Goal: Information Seeking & Learning: Learn about a topic

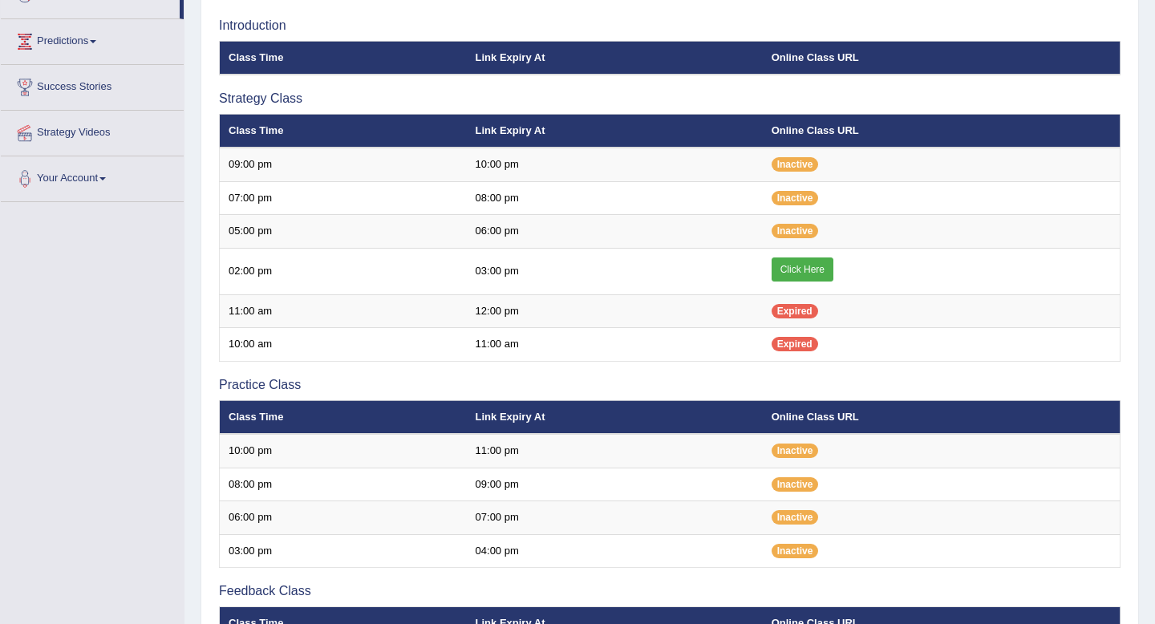
scroll to position [242, 0]
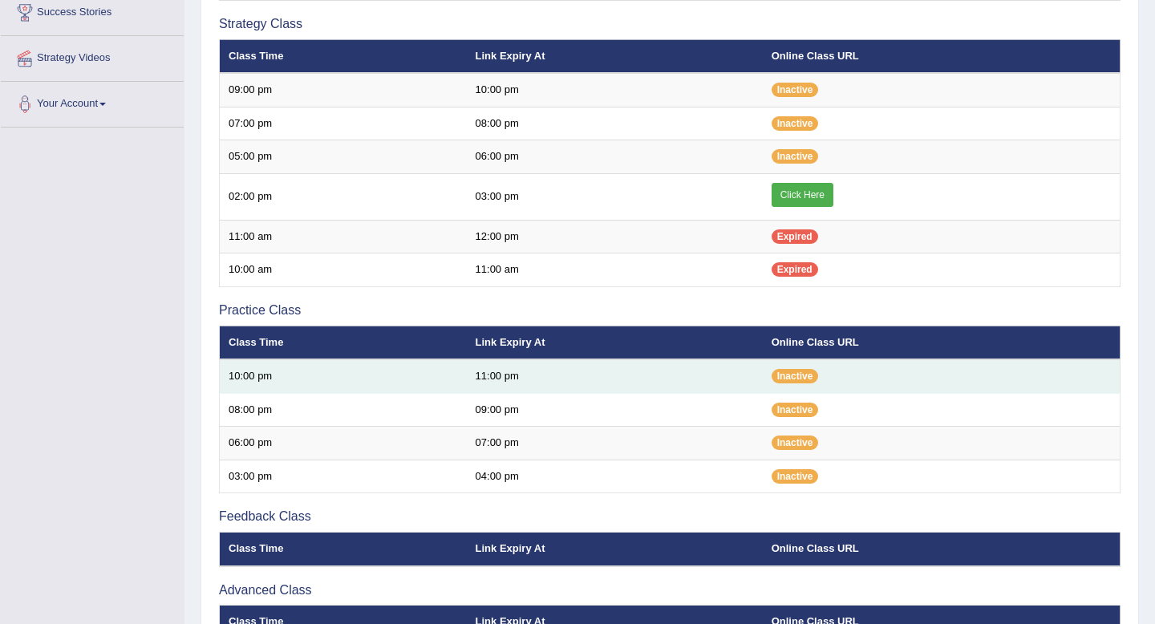
scroll to position [318, 0]
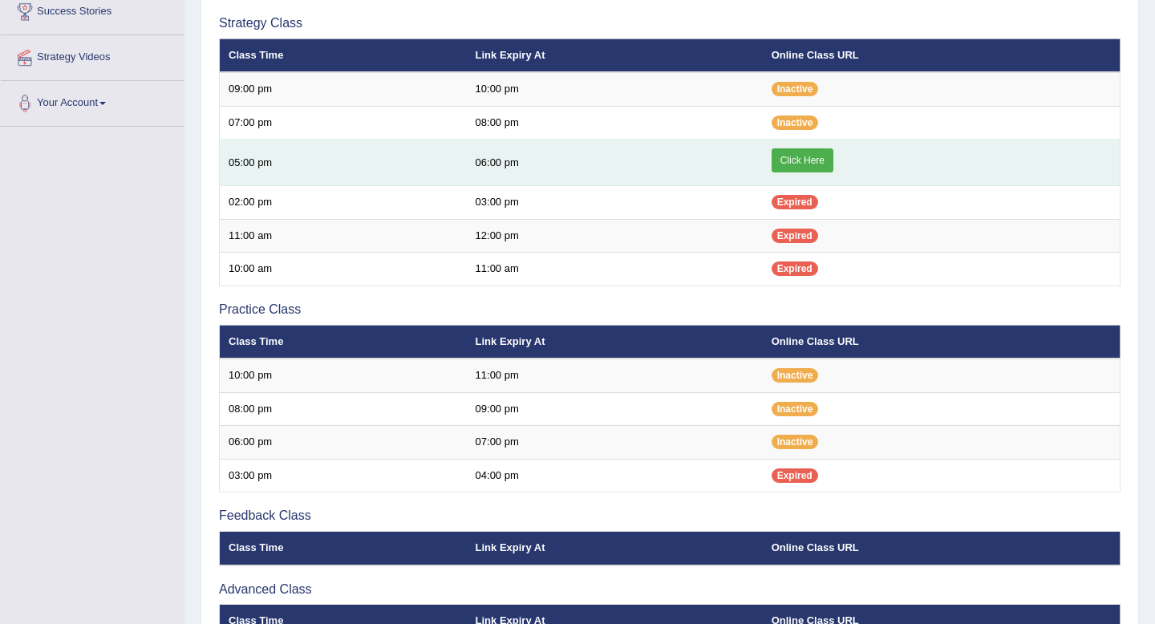
click at [801, 148] on td "Click Here" at bounding box center [942, 163] width 358 height 47
click at [800, 164] on link "Click Here" at bounding box center [803, 160] width 62 height 24
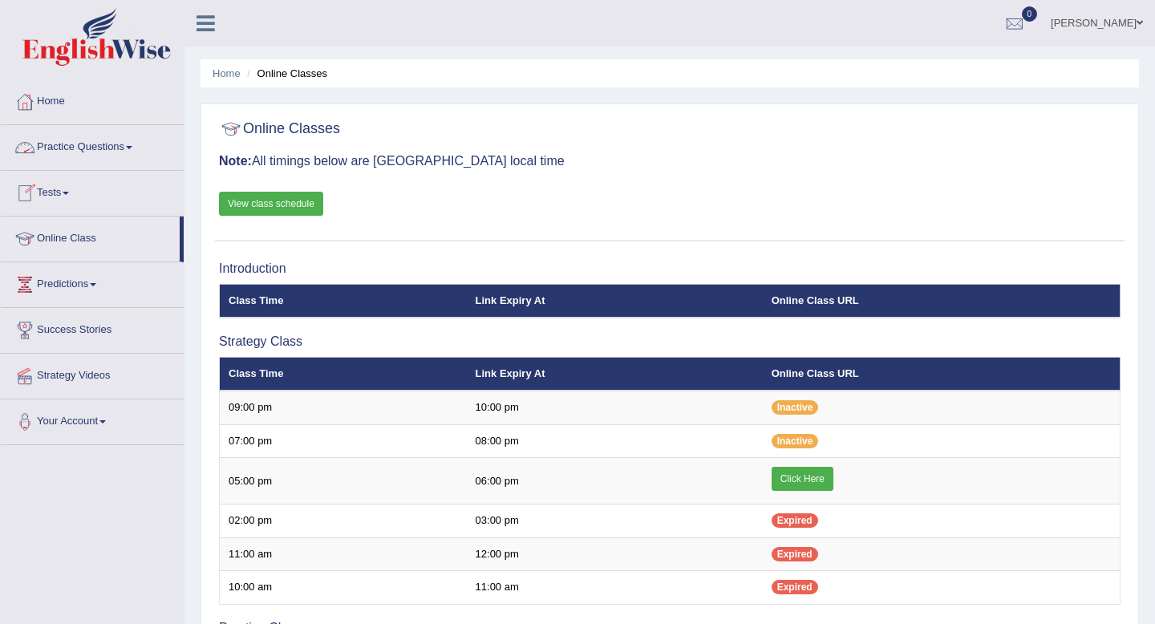
click at [71, 142] on link "Practice Questions" at bounding box center [92, 145] width 183 height 40
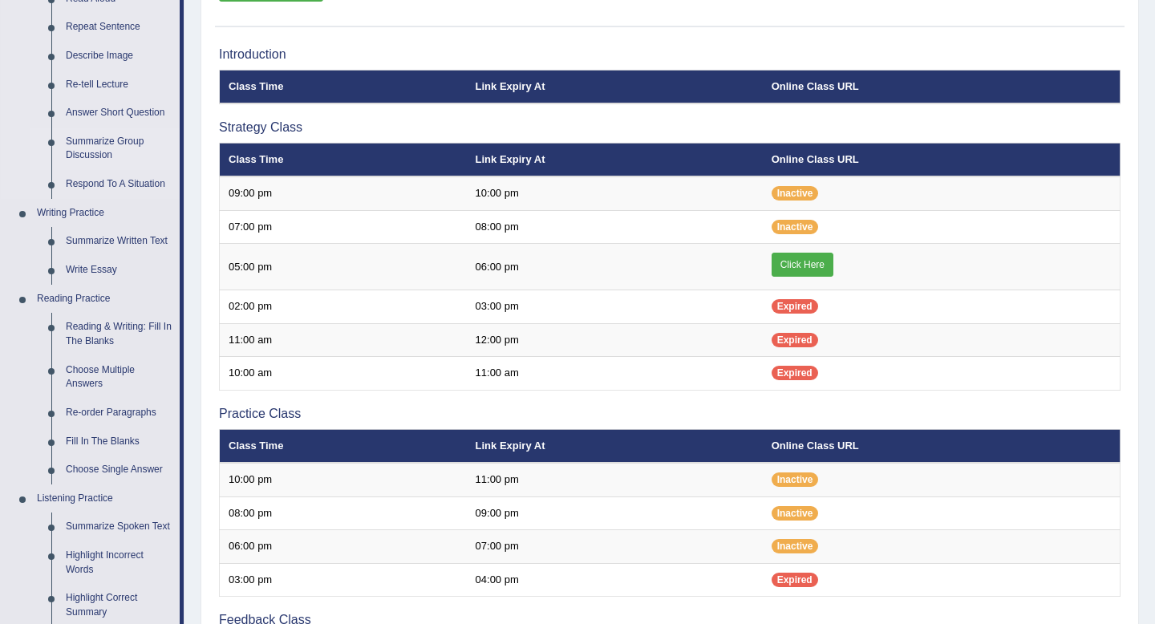
scroll to position [229, 0]
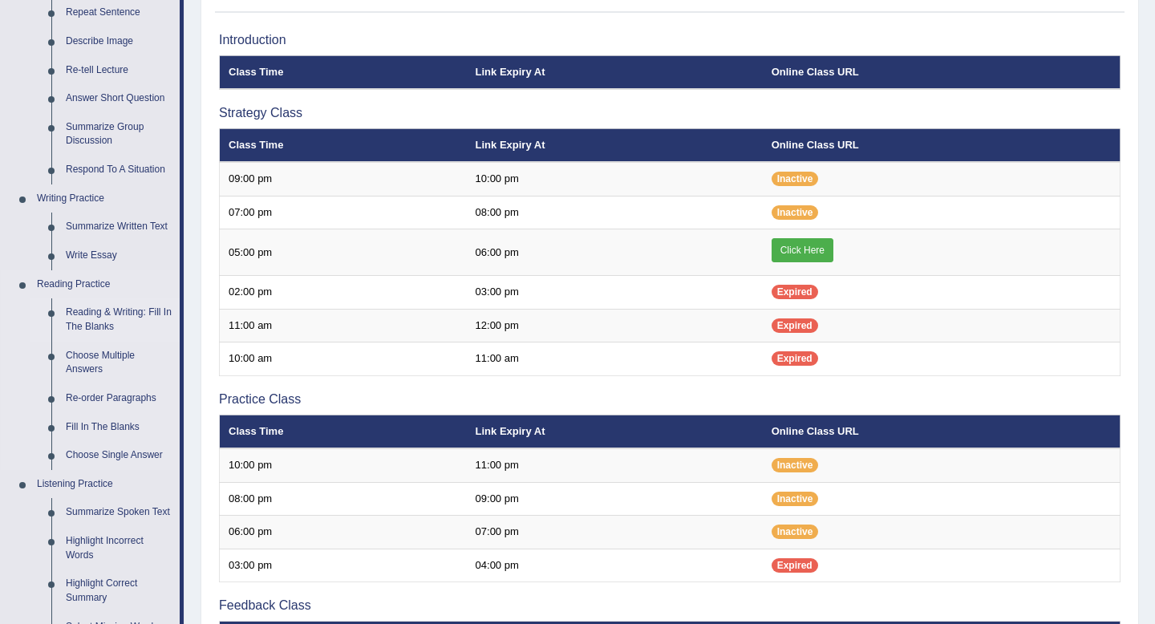
click at [92, 314] on link "Reading & Writing: Fill In The Blanks" at bounding box center [119, 319] width 121 height 43
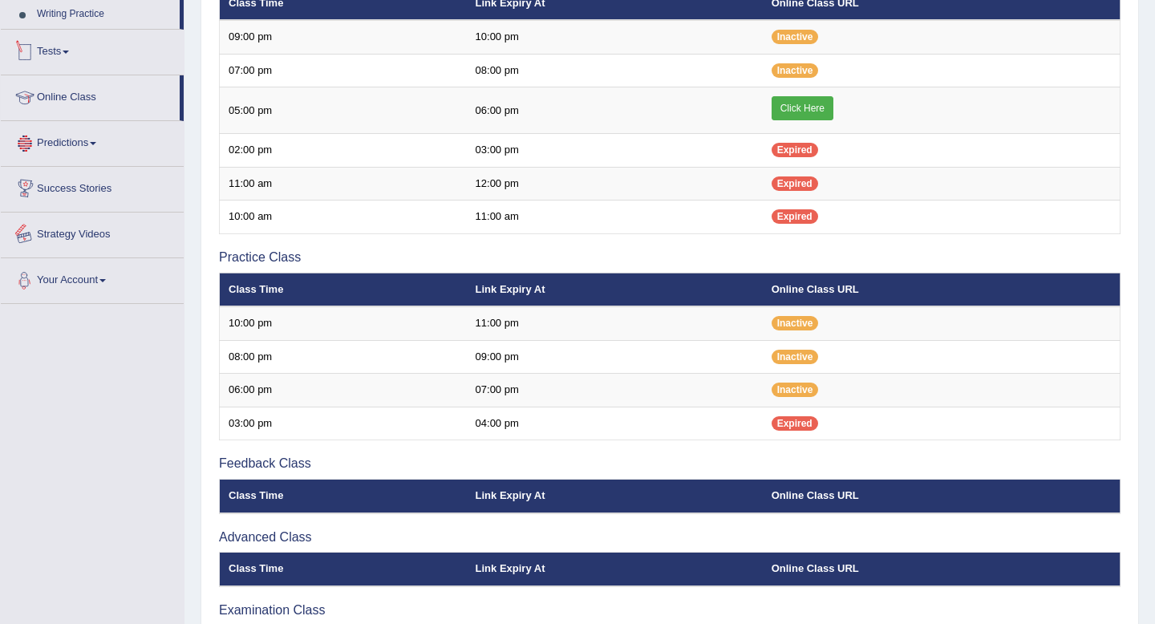
scroll to position [690, 0]
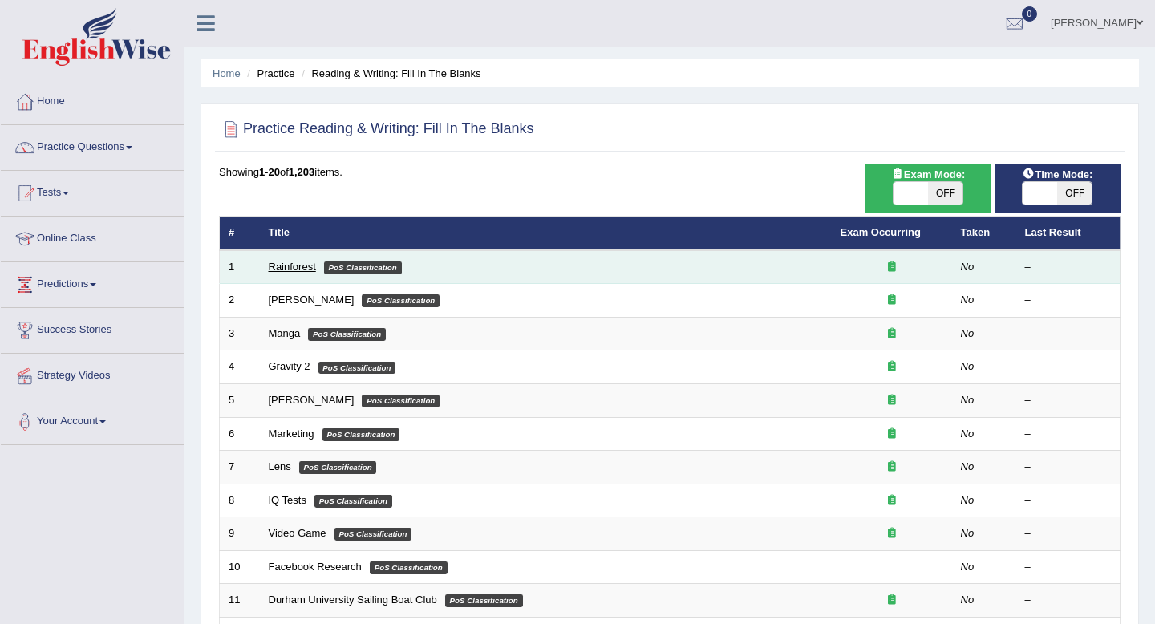
click at [291, 266] on link "Rainforest" at bounding box center [292, 267] width 47 height 12
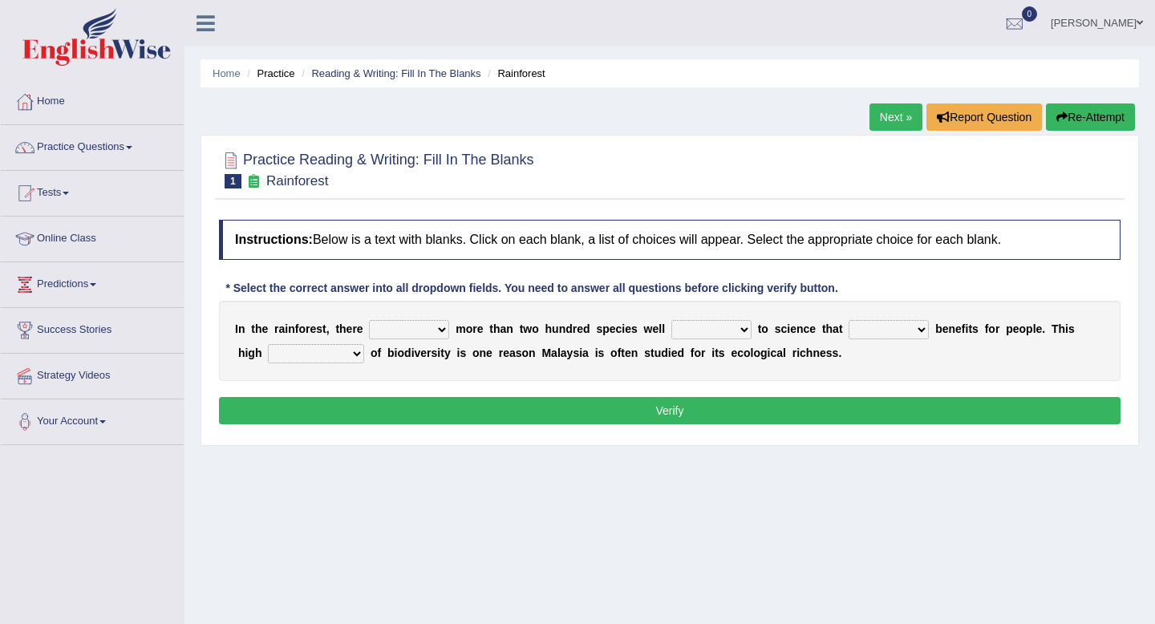
click at [443, 327] on select "have can be has is" at bounding box center [409, 329] width 80 height 19
click at [369, 320] on select "have can be has is" at bounding box center [409, 329] width 80 height 19
click at [441, 335] on select "have can be has is" at bounding box center [409, 329] width 80 height 19
select select "is"
click at [369, 320] on select "have can be has is" at bounding box center [409, 329] width 80 height 19
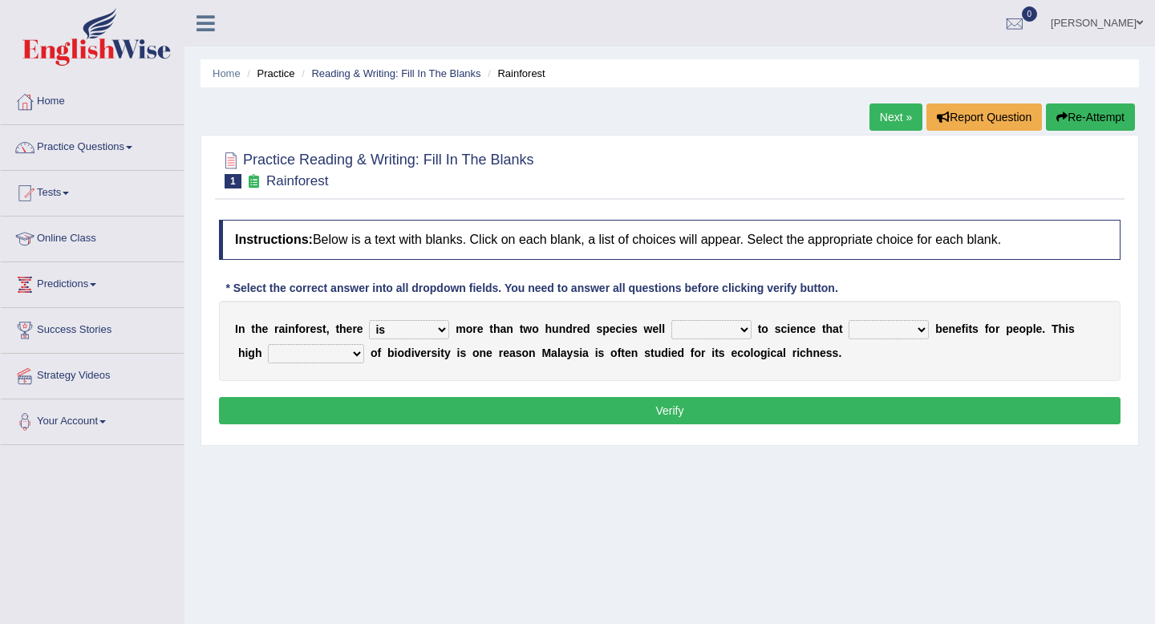
click at [763, 331] on b "o" at bounding box center [764, 329] width 7 height 13
click at [749, 329] on select "knowing known knew know" at bounding box center [711, 329] width 80 height 19
select select "known"
click at [671, 320] on select "knowing known knew know" at bounding box center [711, 329] width 80 height 19
click at [907, 334] on select "contain contained containing contains" at bounding box center [889, 329] width 80 height 19
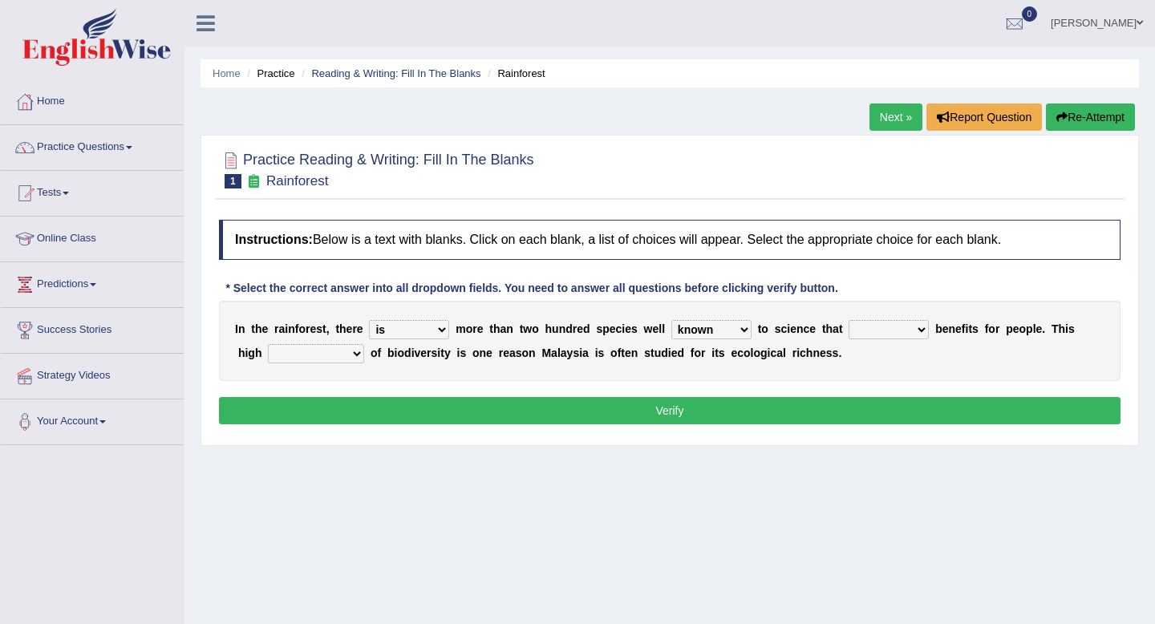
select select "contain"
click at [850, 320] on select "contain contained containing contains" at bounding box center [889, 329] width 80 height 19
click at [859, 326] on select "contain contained containing contains" at bounding box center [889, 329] width 80 height 19
click at [322, 359] on select "condensation conjunction continuity complexity" at bounding box center [316, 353] width 96 height 19
select select "condensation"
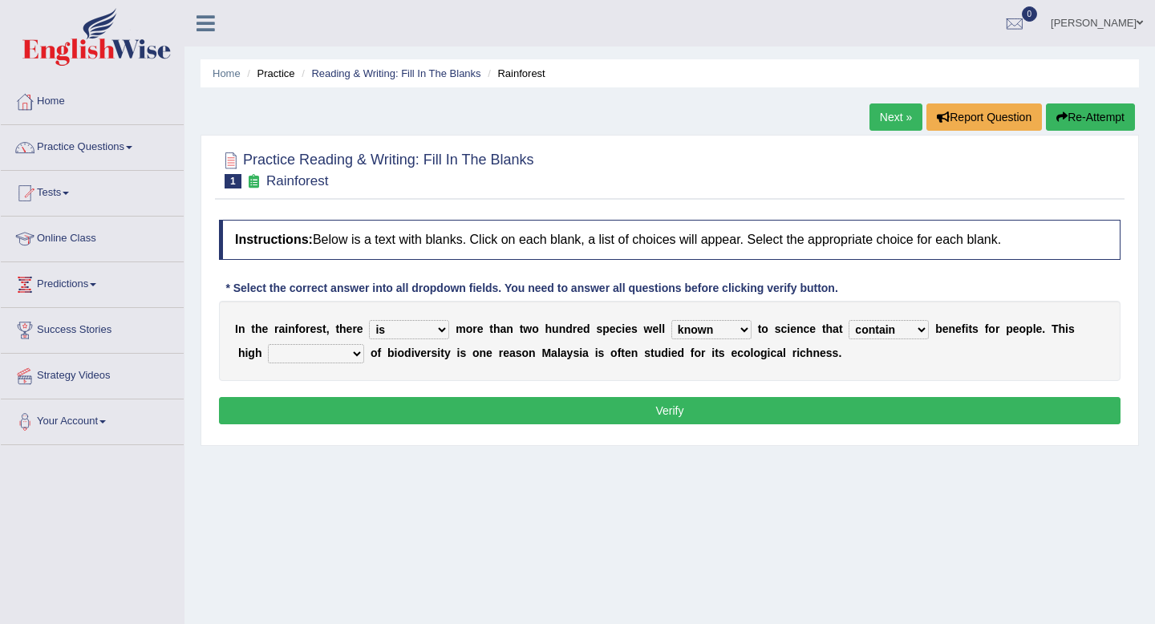
click at [268, 344] on select "condensation conjunction continuity complexity" at bounding box center [316, 353] width 96 height 19
click at [663, 416] on button "Verify" at bounding box center [670, 410] width 902 height 27
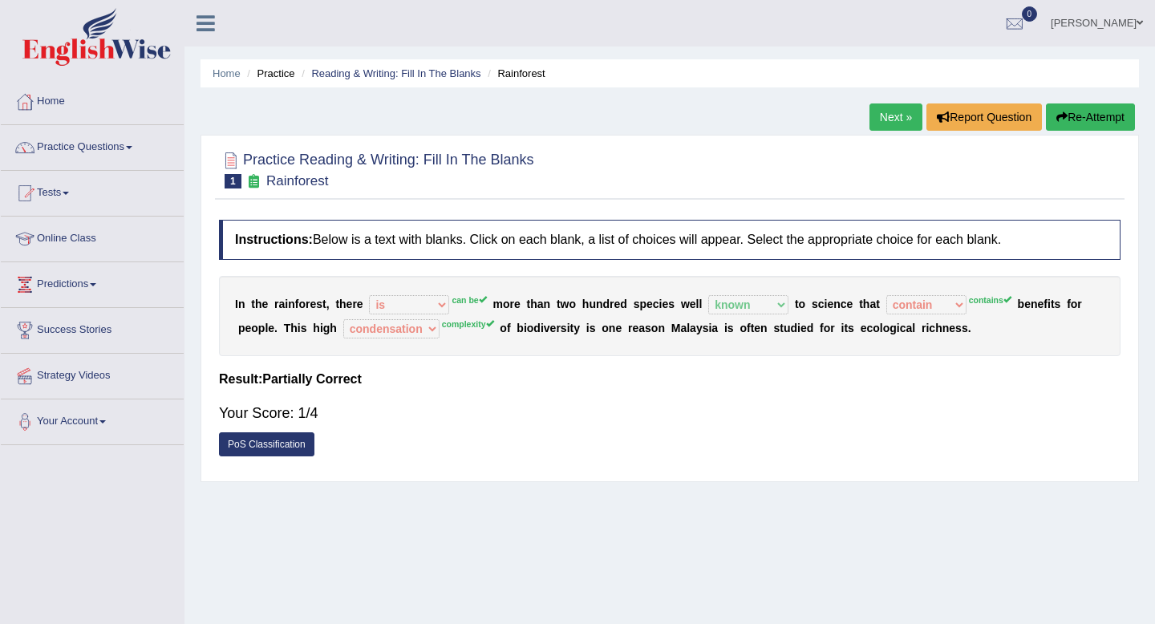
click at [255, 452] on link "PoS Classification" at bounding box center [266, 444] width 95 height 24
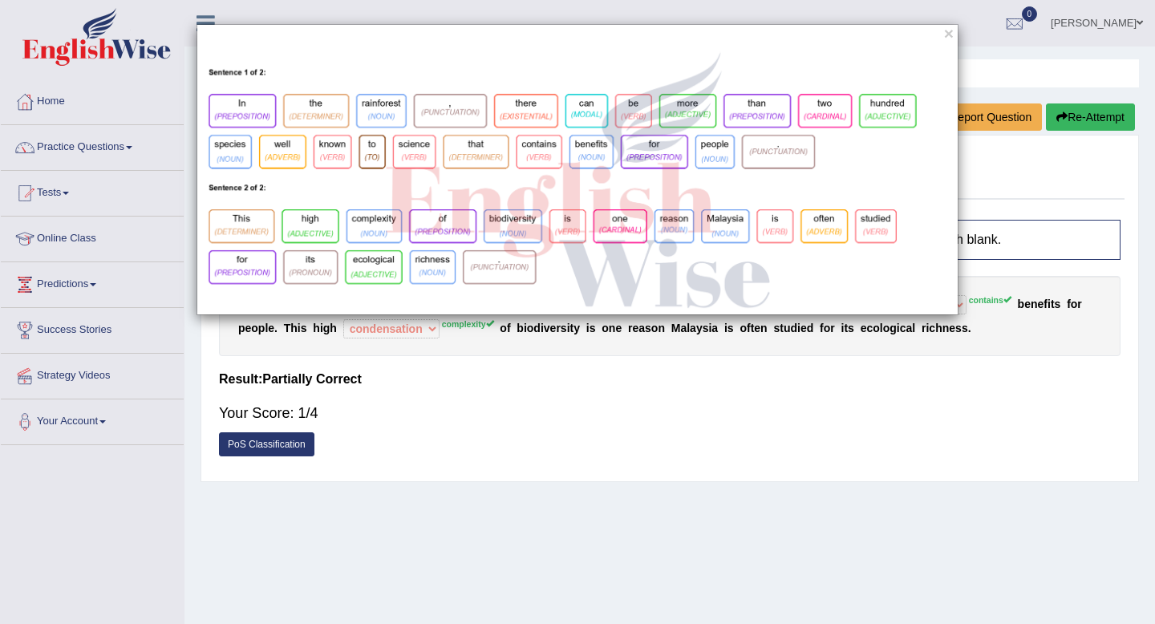
click at [262, 450] on div "×" at bounding box center [577, 312] width 1155 height 624
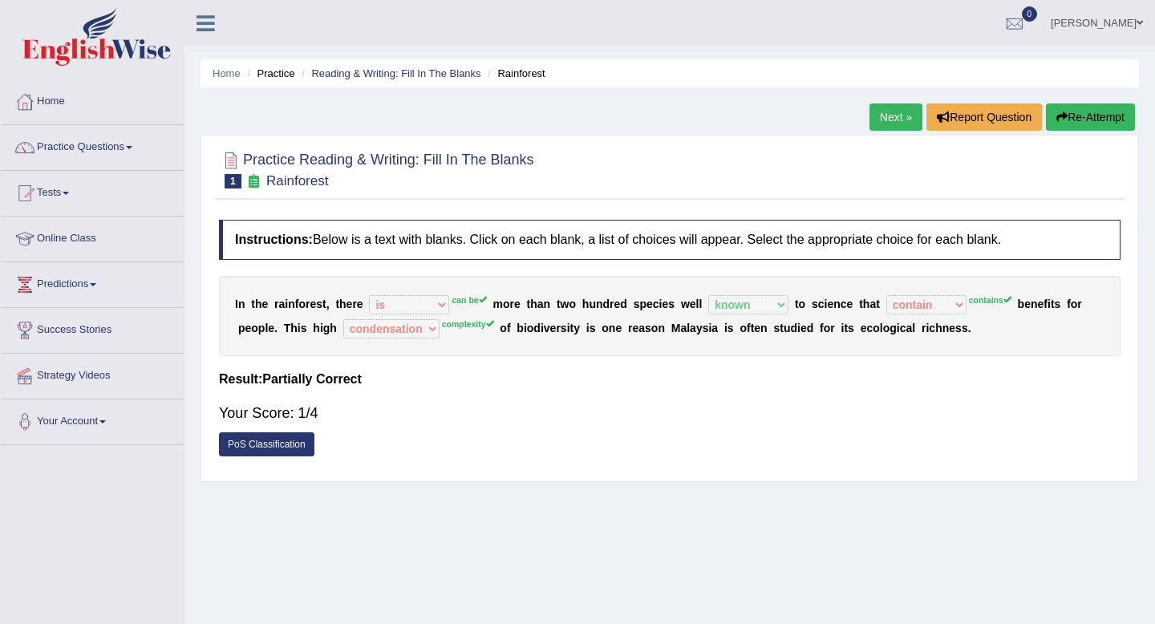
click at [1076, 116] on button "Re-Attempt" at bounding box center [1090, 116] width 89 height 27
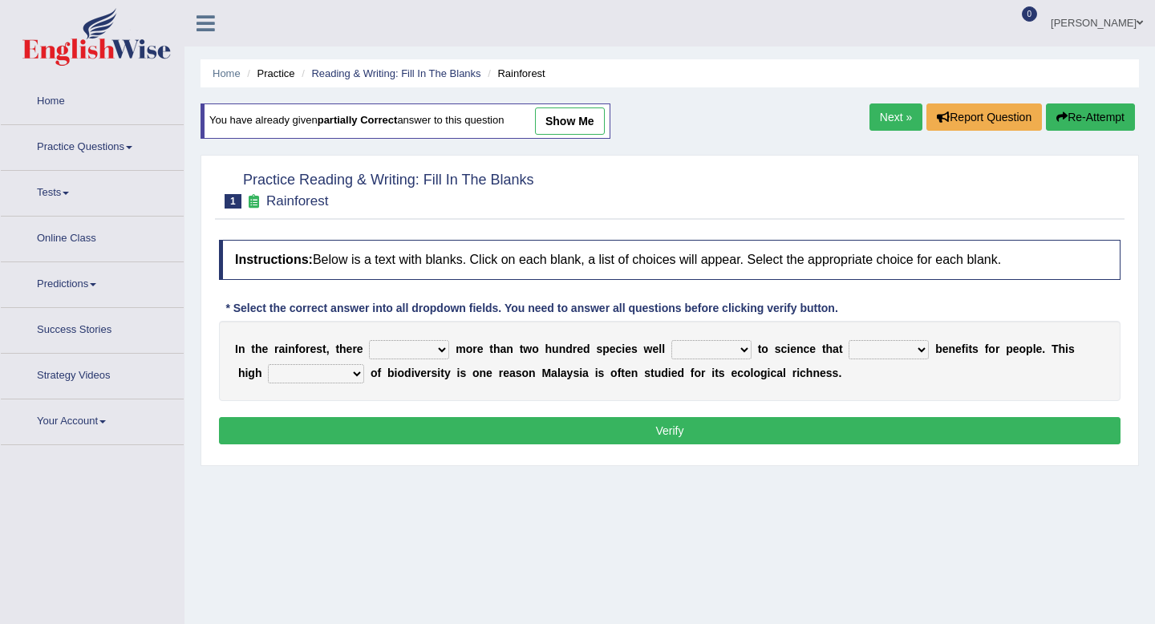
click at [431, 343] on select "have can be has is" at bounding box center [409, 349] width 80 height 19
select select "can be"
click at [369, 340] on select "have can be has is" at bounding box center [409, 349] width 80 height 19
click at [703, 359] on select "knowing known knew know" at bounding box center [711, 349] width 80 height 19
select select "known"
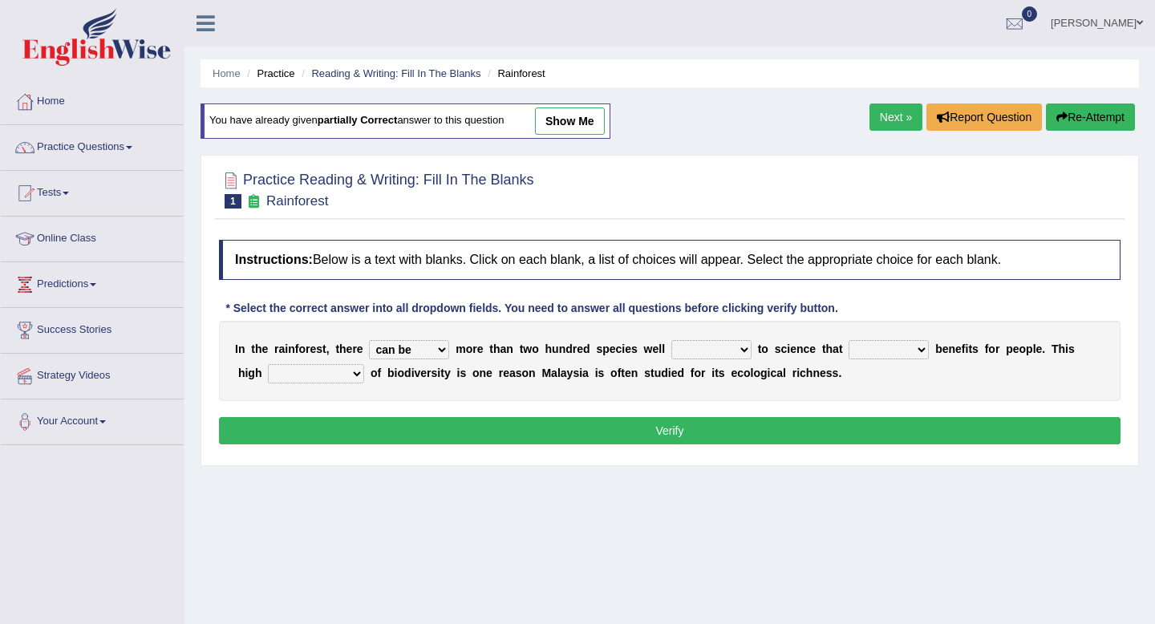
click at [671, 340] on select "knowing known knew know" at bounding box center [711, 349] width 80 height 19
click at [882, 351] on select "contain contained containing contains" at bounding box center [889, 349] width 80 height 19
click at [850, 340] on select "contain contained containing contains" at bounding box center [889, 349] width 80 height 19
click at [886, 352] on select "contain contained containing contains" at bounding box center [889, 349] width 80 height 19
select select "contained"
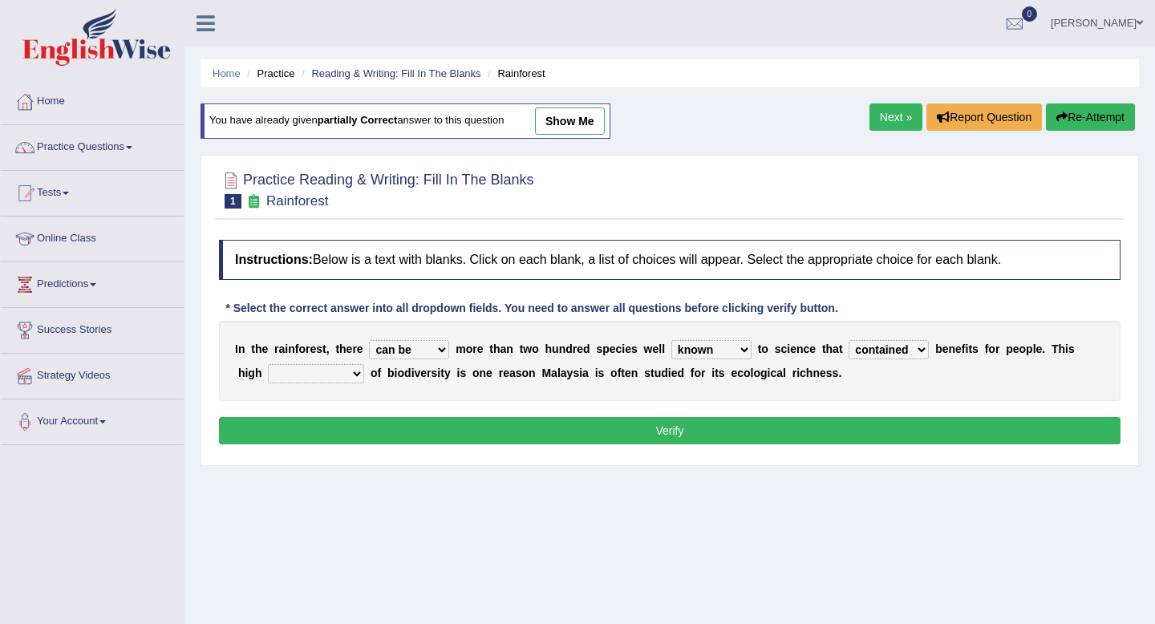
click at [850, 340] on select "contain contained containing contains" at bounding box center [889, 349] width 80 height 19
click at [308, 377] on select "condensation conjunction continuity complexity" at bounding box center [316, 373] width 96 height 19
select select "complexity"
click at [268, 364] on select "condensation conjunction continuity complexity" at bounding box center [316, 373] width 96 height 19
click at [558, 426] on button "Verify" at bounding box center [670, 430] width 902 height 27
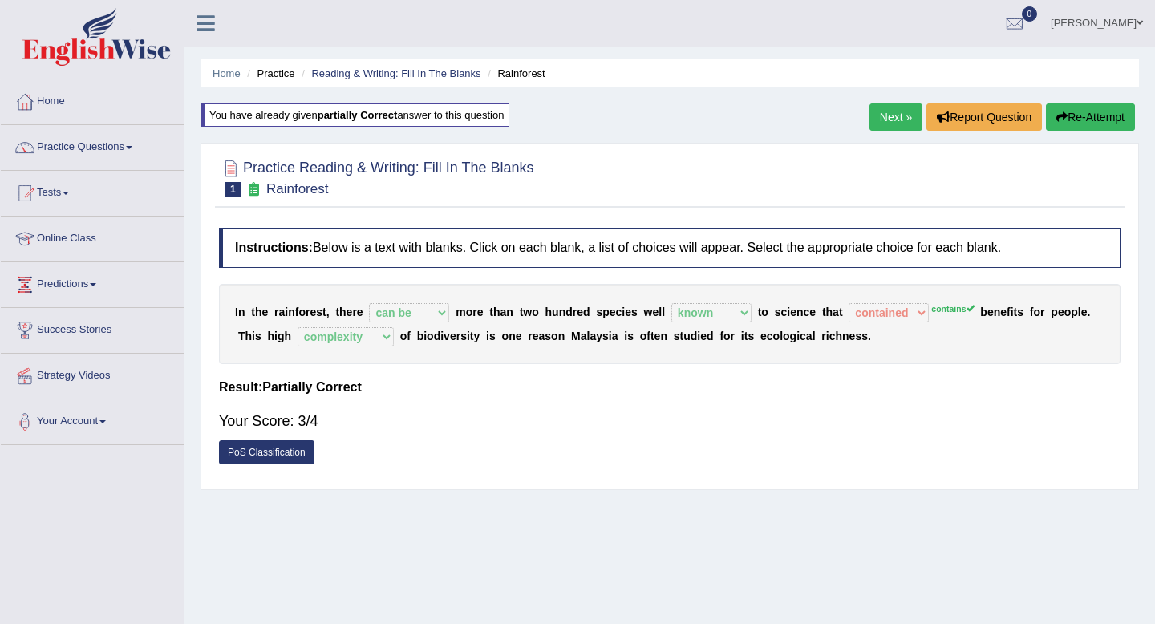
click at [939, 306] on sup "contains" at bounding box center [952, 309] width 43 height 10
drag, startPoint x: 936, startPoint y: 313, endPoint x: 808, endPoint y: 335, distance: 130.3
click at [935, 313] on sup "contains" at bounding box center [952, 309] width 43 height 10
click at [238, 460] on link "PoS Classification" at bounding box center [266, 452] width 95 height 24
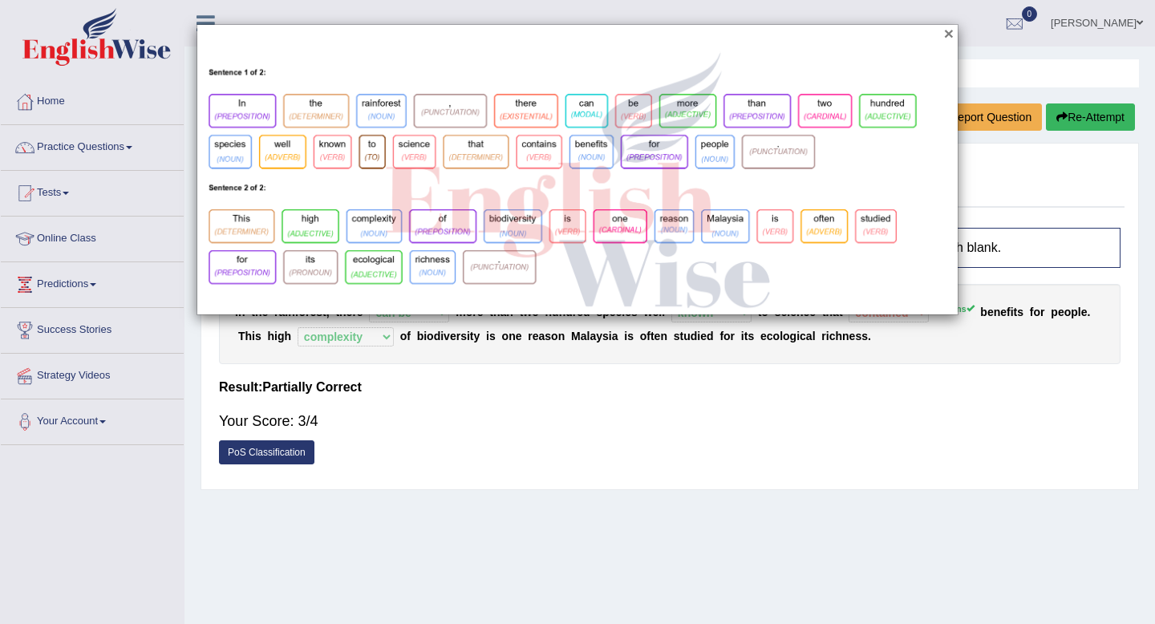
click at [948, 36] on button "×" at bounding box center [949, 33] width 10 height 17
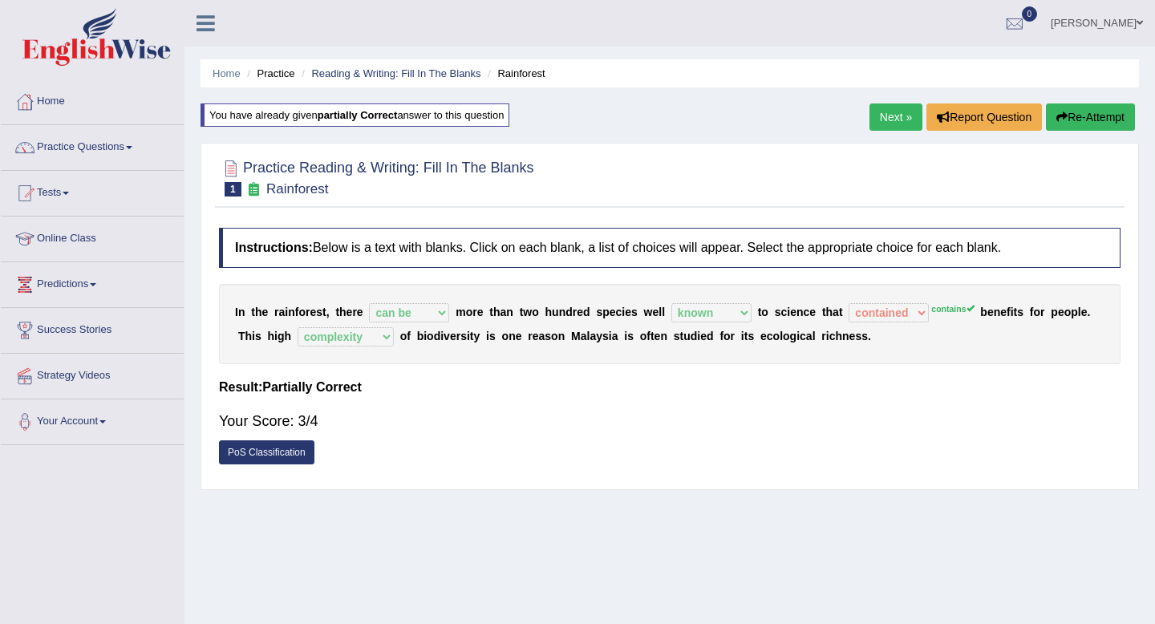
click at [879, 120] on link "Next »" at bounding box center [896, 116] width 53 height 27
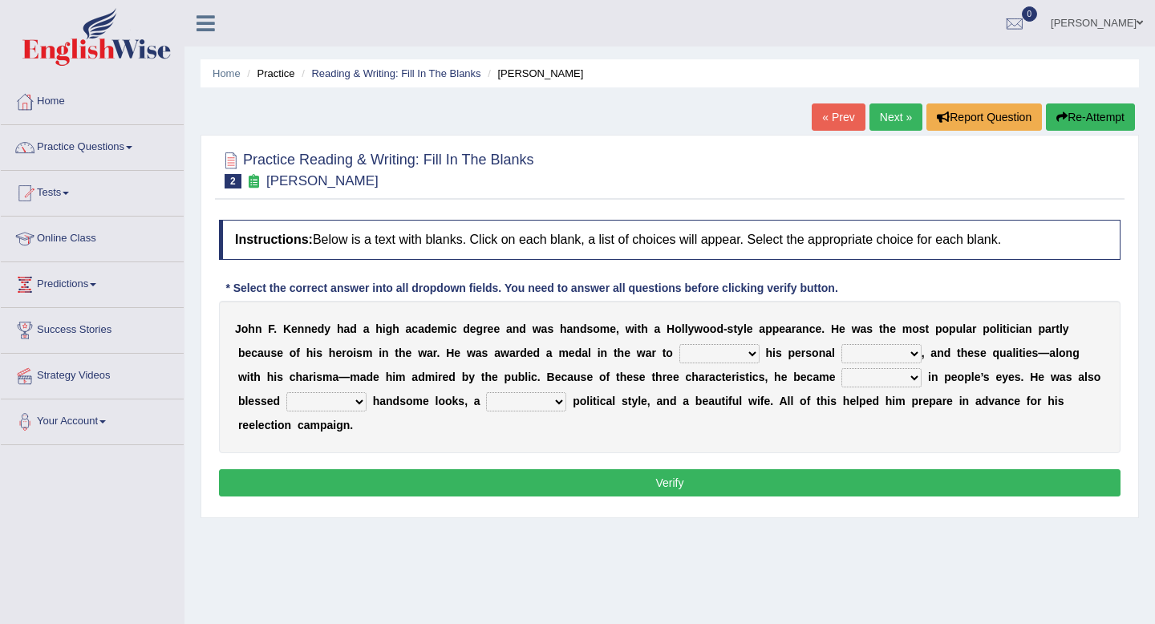
click at [713, 357] on select "prove show evidence upthrow" at bounding box center [720, 353] width 80 height 19
select select "prove"
click at [681, 344] on select "prove show evidence upthrow" at bounding box center [720, 353] width 80 height 19
click at [724, 351] on select "prove show evidence upthrow" at bounding box center [720, 353] width 80 height 19
click at [861, 356] on select "passion courage charm liking" at bounding box center [882, 353] width 80 height 19
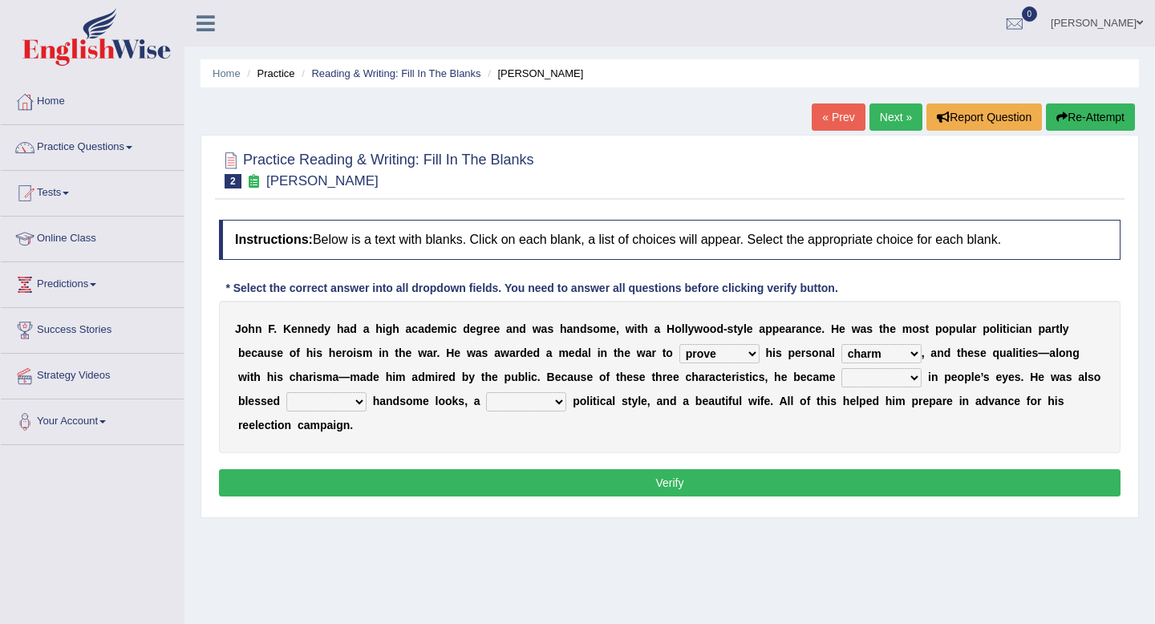
click at [842, 344] on select "passion courage charm liking" at bounding box center [882, 353] width 80 height 19
click at [868, 359] on select "passion courage charm liking" at bounding box center [882, 353] width 80 height 19
select select "courage"
click at [842, 344] on select "passion courage charm liking" at bounding box center [882, 353] width 80 height 19
click at [891, 359] on select "passion courage charm liking" at bounding box center [882, 353] width 80 height 19
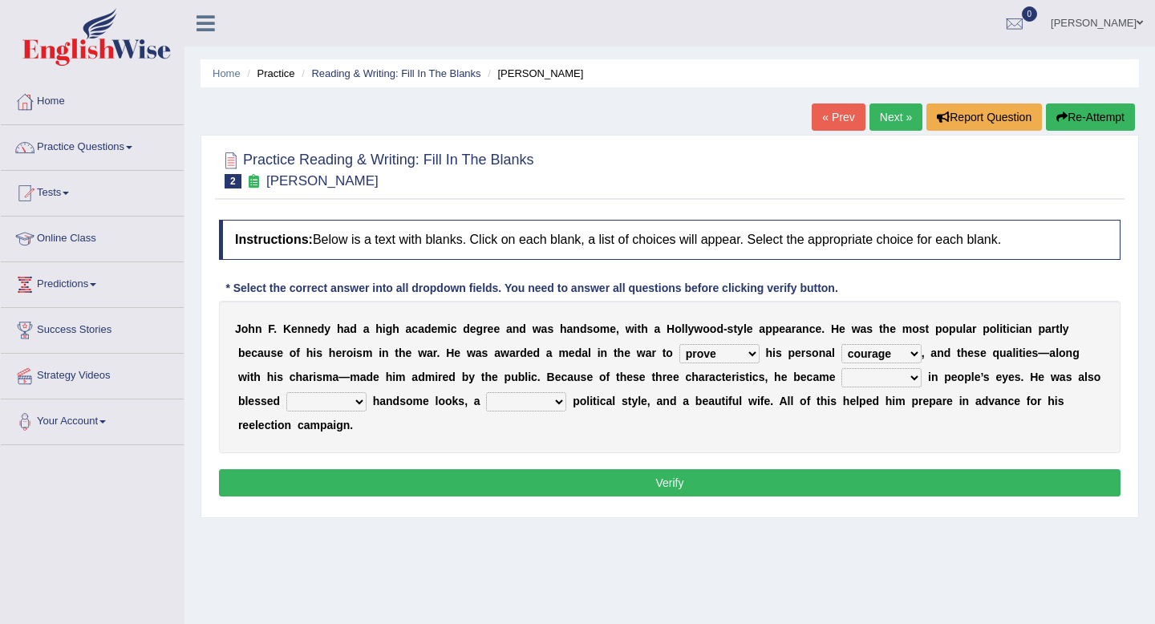
click at [710, 355] on select "prove show evidence upthrow" at bounding box center [720, 353] width 80 height 19
select select "show"
click at [681, 344] on select "prove show evidence upthrow" at bounding box center [720, 353] width 80 height 19
click at [878, 387] on select "iconic ironic identical impotent" at bounding box center [882, 377] width 80 height 19
select select "iconic"
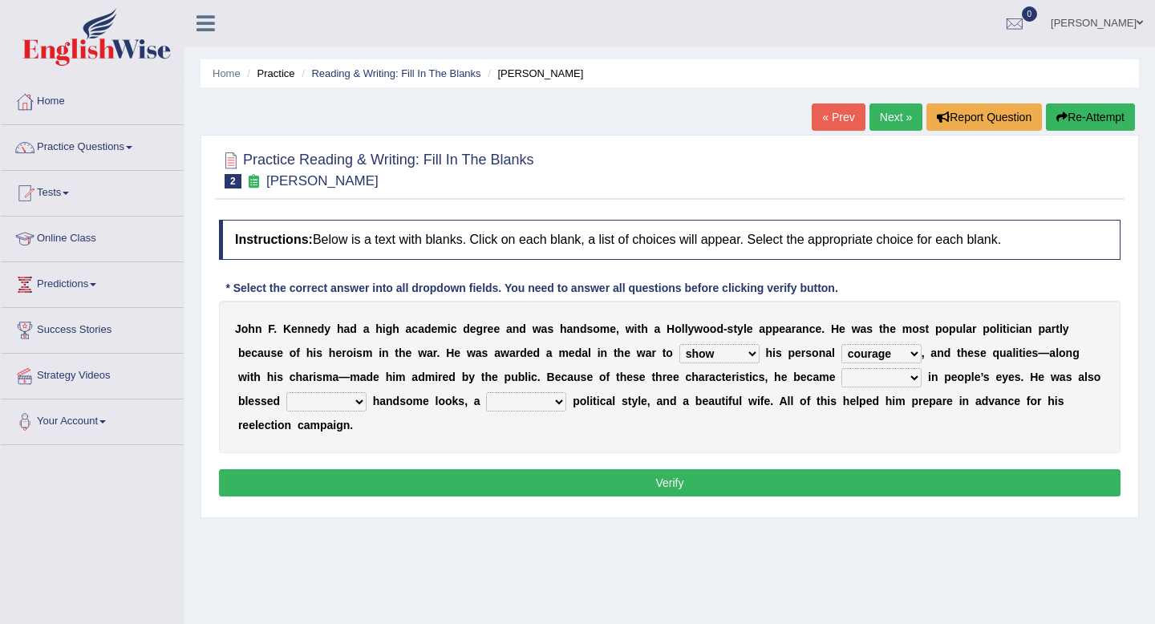
click at [843, 368] on select "iconic ironic identical impotent" at bounding box center [882, 377] width 80 height 19
click at [345, 407] on select "with in upon to" at bounding box center [326, 401] width 80 height 19
click at [286, 392] on select "with in upon to" at bounding box center [326, 401] width 80 height 19
click at [342, 428] on b "g" at bounding box center [339, 425] width 7 height 13
click at [351, 403] on select "with in upon to" at bounding box center [326, 401] width 80 height 19
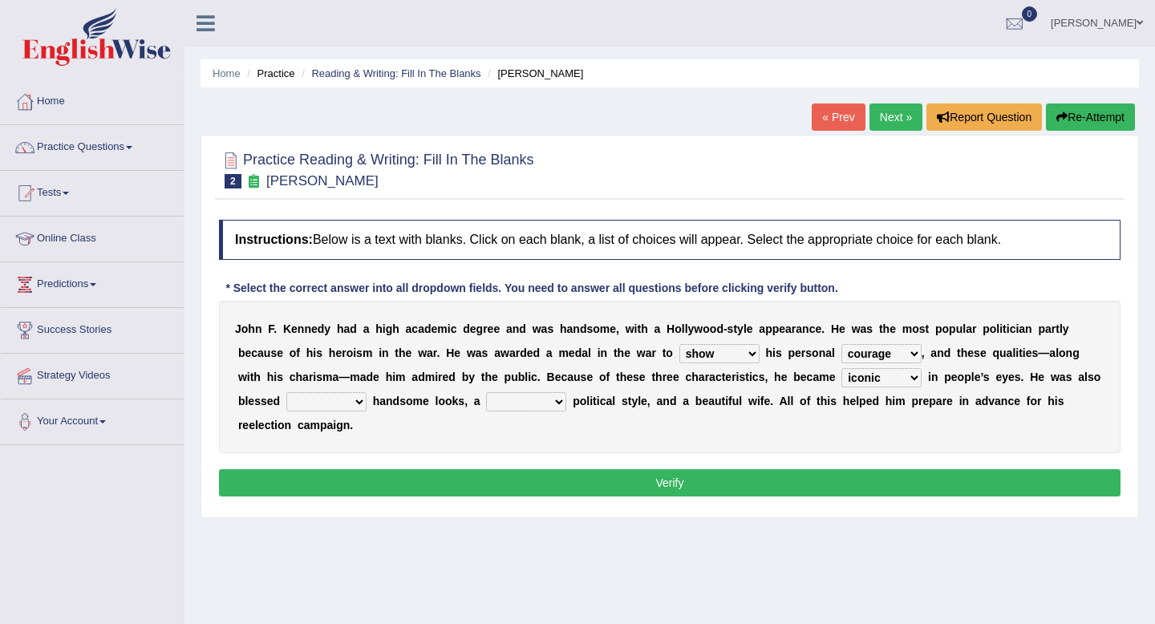
select select "with"
click at [286, 392] on select "with in upon to" at bounding box center [326, 401] width 80 height 19
click at [558, 402] on select "mending mends mended mend" at bounding box center [526, 401] width 80 height 19
click at [486, 392] on select "mending mends mended mend" at bounding box center [526, 401] width 80 height 19
click at [550, 404] on select "mending mends mended mend" at bounding box center [526, 401] width 80 height 19
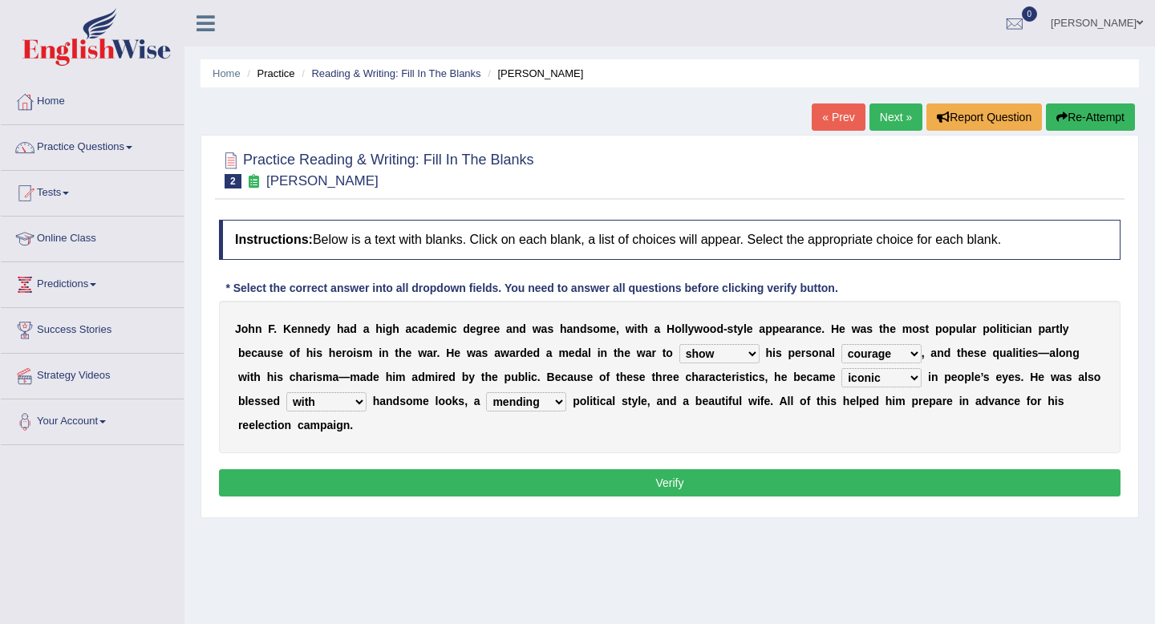
select select "mended"
click at [486, 392] on select "mending mends mended mend" at bounding box center [526, 401] width 80 height 19
click at [742, 497] on div "Instructions: Below is a text with blanks. Click on each blank, a list of choic…" at bounding box center [670, 361] width 910 height 298
click at [710, 482] on button "Verify" at bounding box center [670, 482] width 902 height 27
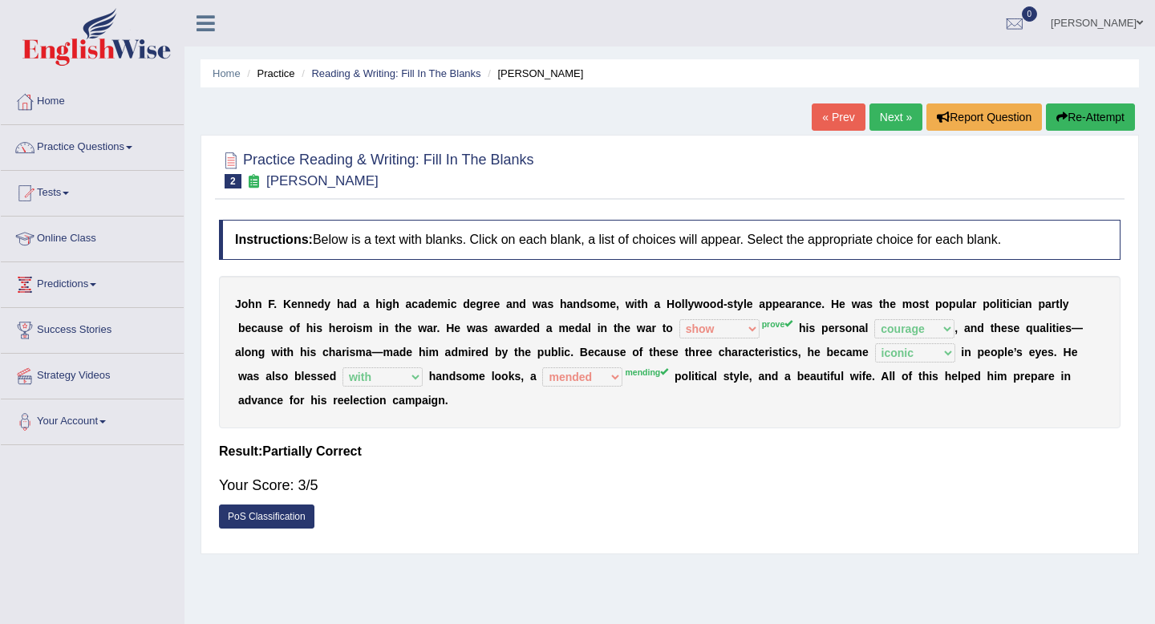
click at [891, 123] on link "Next »" at bounding box center [896, 116] width 53 height 27
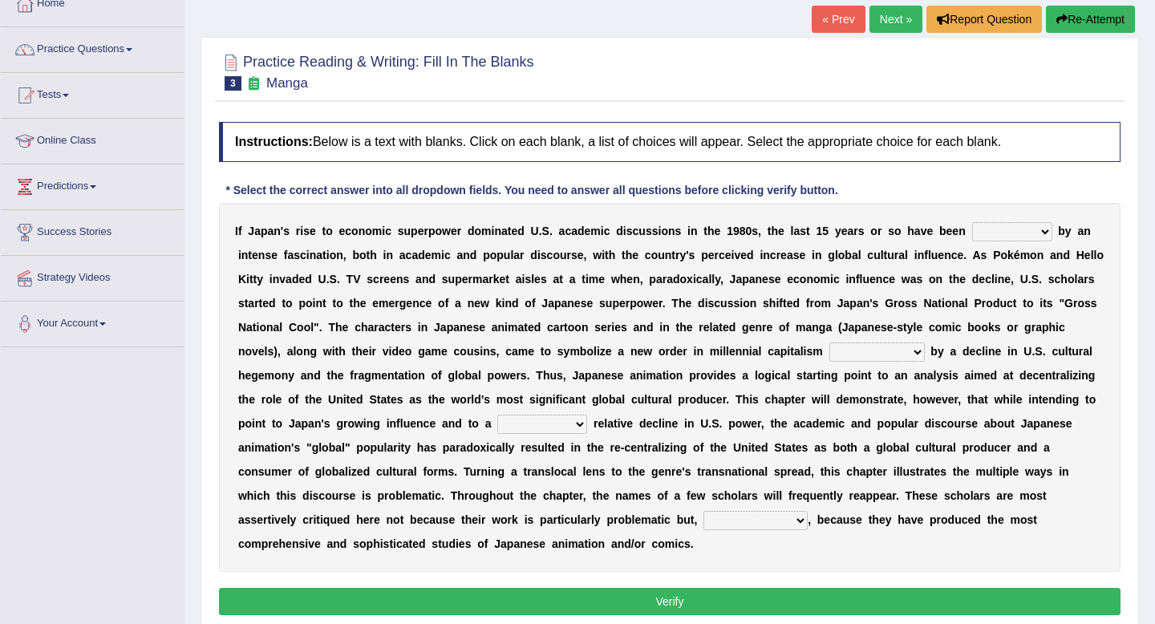
scroll to position [101, 0]
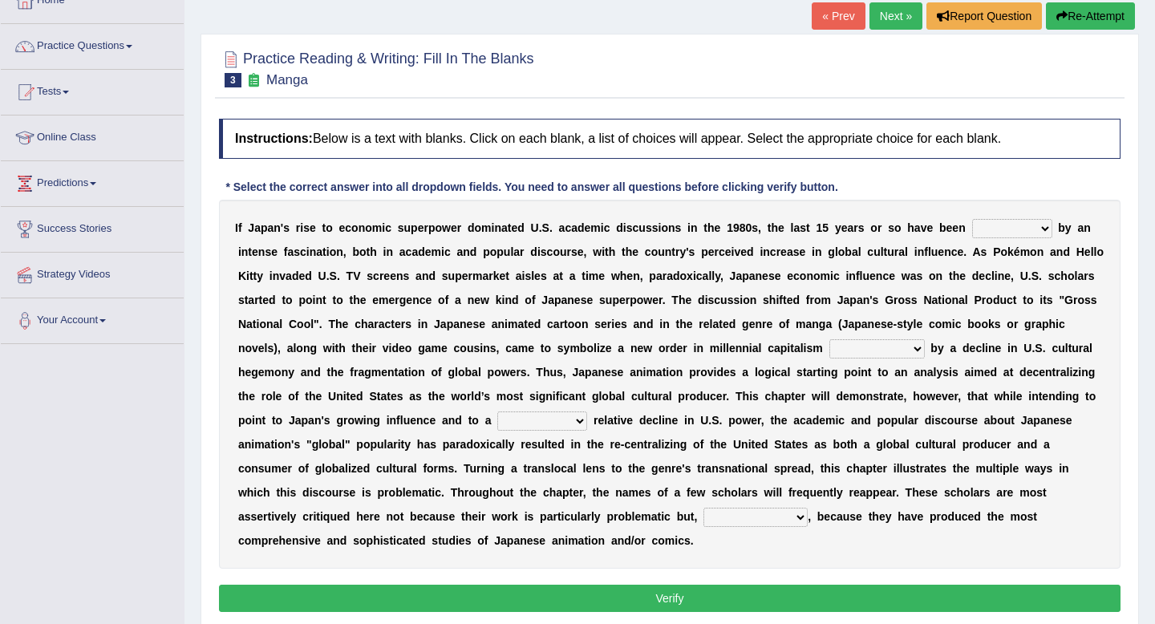
click at [1039, 233] on select "marked dedicated made inspired" at bounding box center [1012, 228] width 80 height 19
click at [972, 219] on select "marked dedicated made inspired" at bounding box center [1012, 228] width 80 height 19
click at [1040, 235] on select "marked dedicated made inspired" at bounding box center [1012, 228] width 80 height 19
select select "marked"
click at [972, 219] on select "marked dedicated made inspired" at bounding box center [1012, 228] width 80 height 19
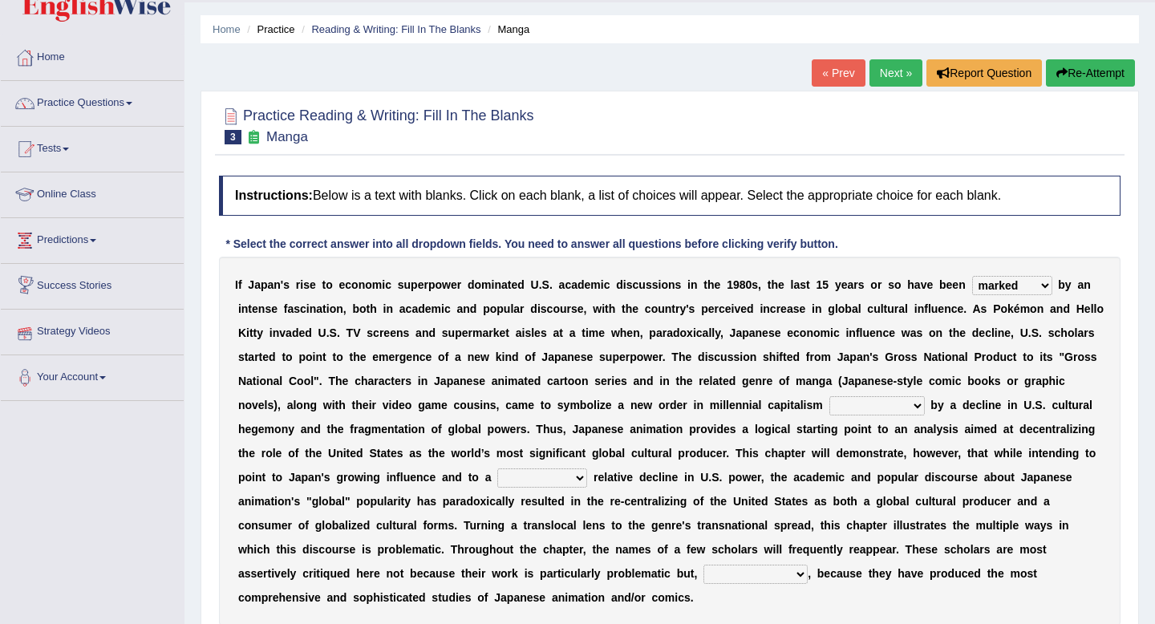
scroll to position [43, 0]
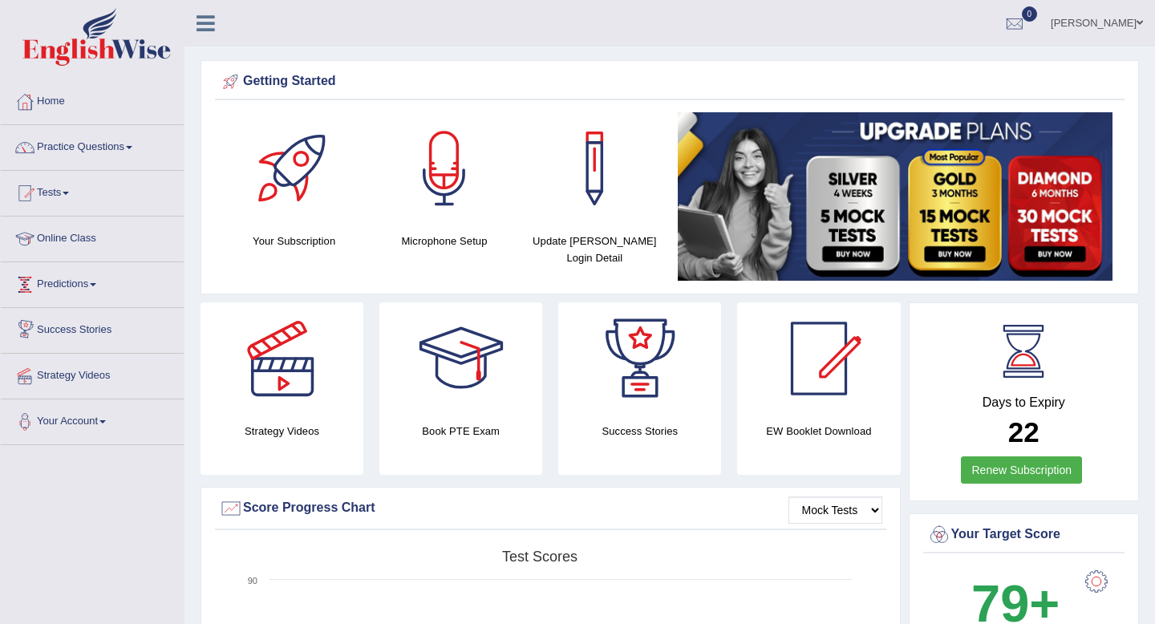
click at [84, 286] on link "Predictions" at bounding box center [92, 282] width 183 height 40
click at [79, 325] on link "Latest Predictions" at bounding box center [105, 321] width 150 height 29
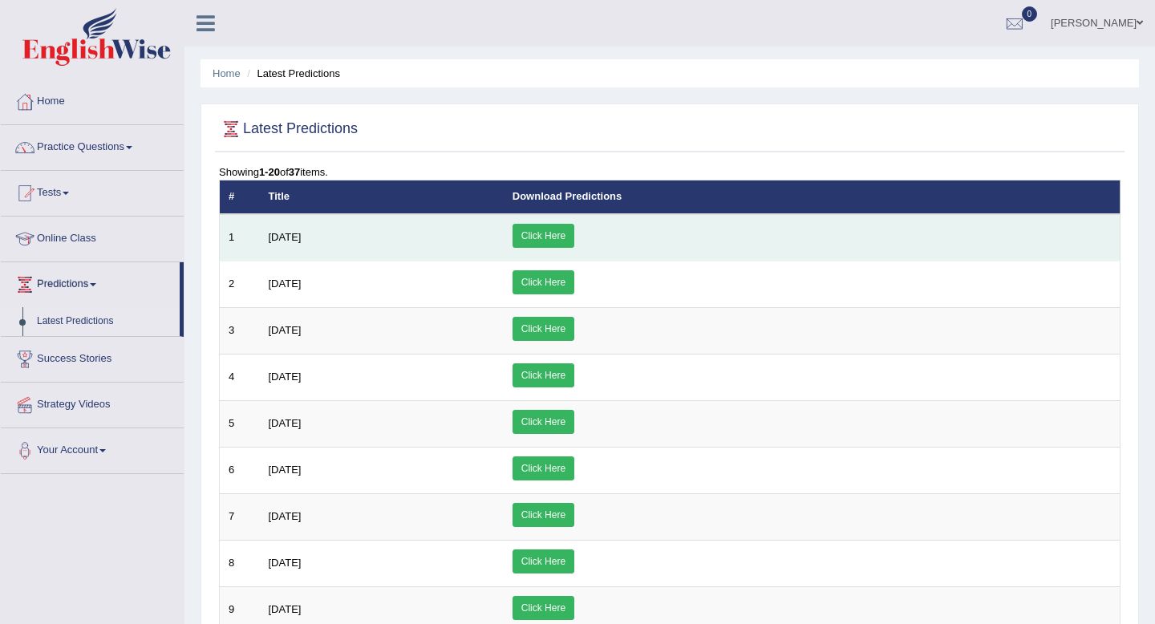
click at [574, 229] on link "Click Here" at bounding box center [544, 236] width 62 height 24
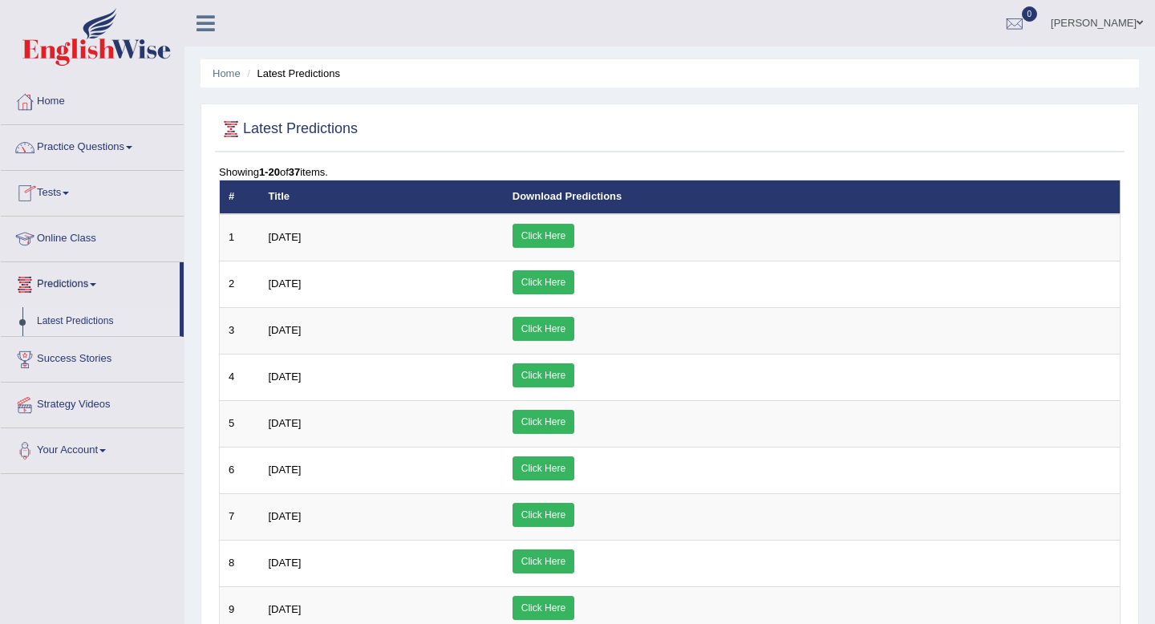
click at [69, 186] on link "Tests" at bounding box center [92, 191] width 183 height 40
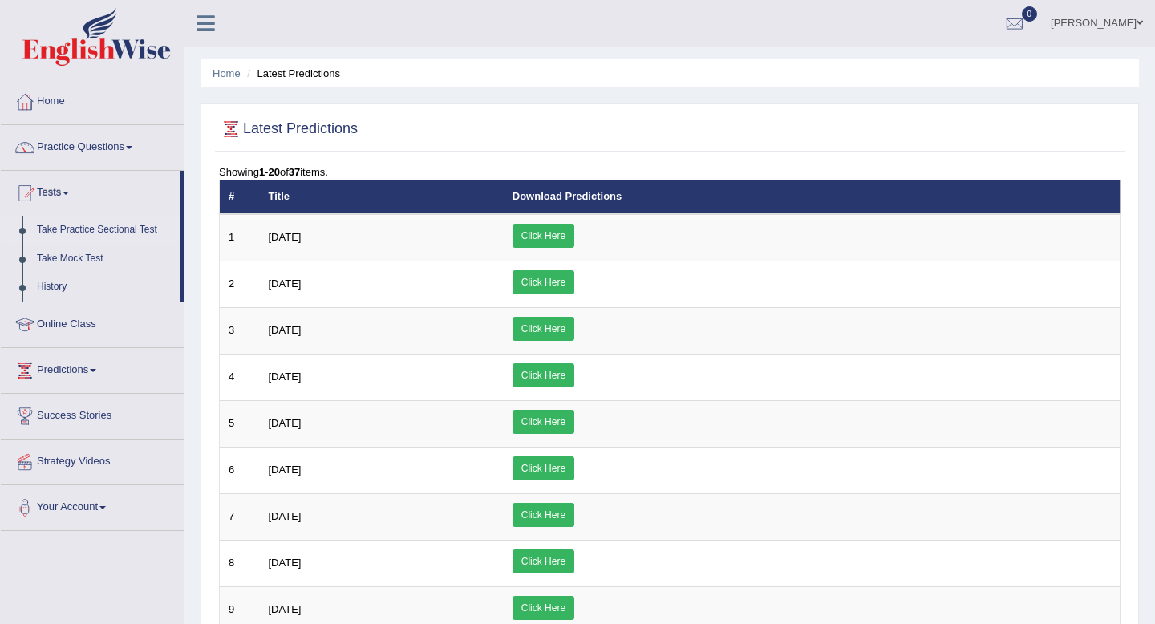
click at [130, 238] on link "Take Practice Sectional Test" at bounding box center [105, 230] width 150 height 29
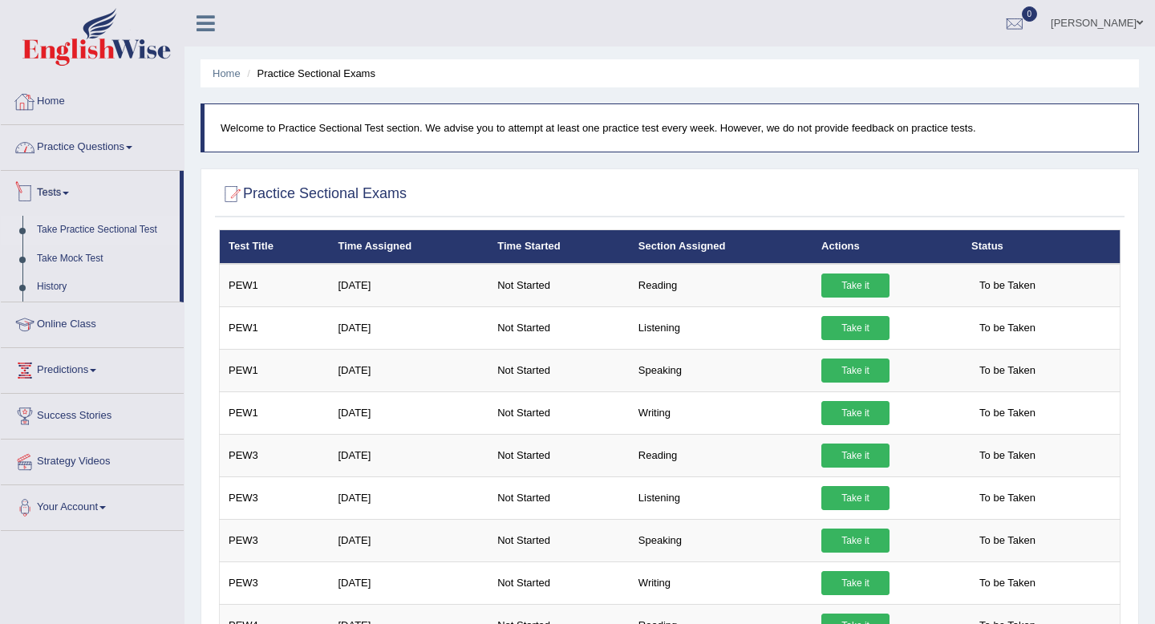
click at [57, 102] on link "Home" at bounding box center [92, 99] width 183 height 40
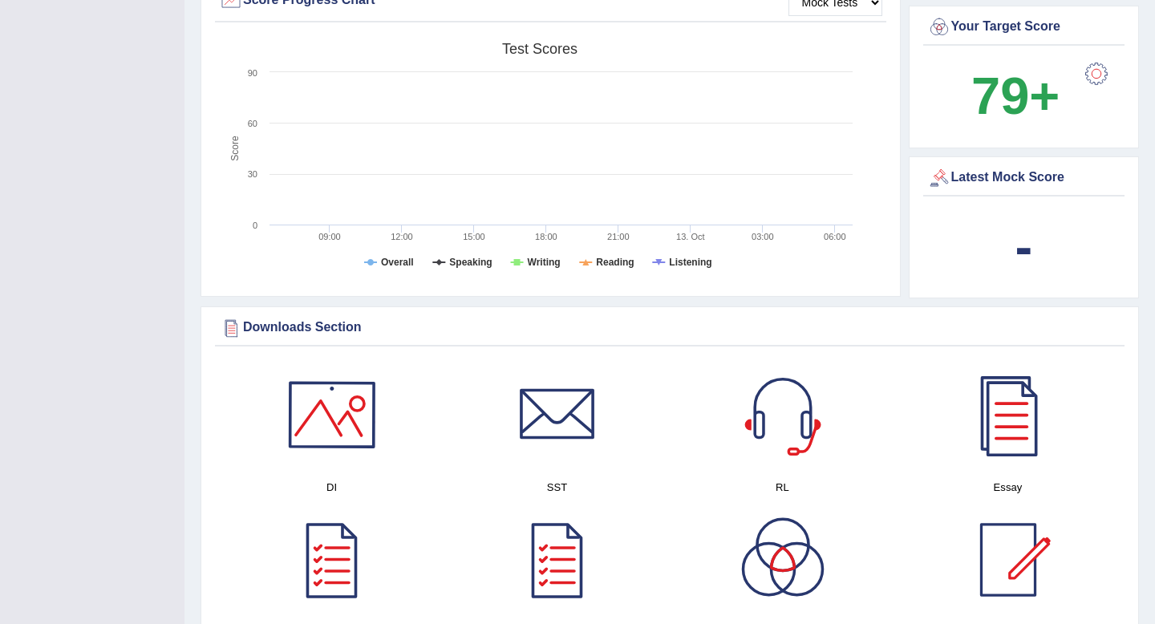
scroll to position [607, 0]
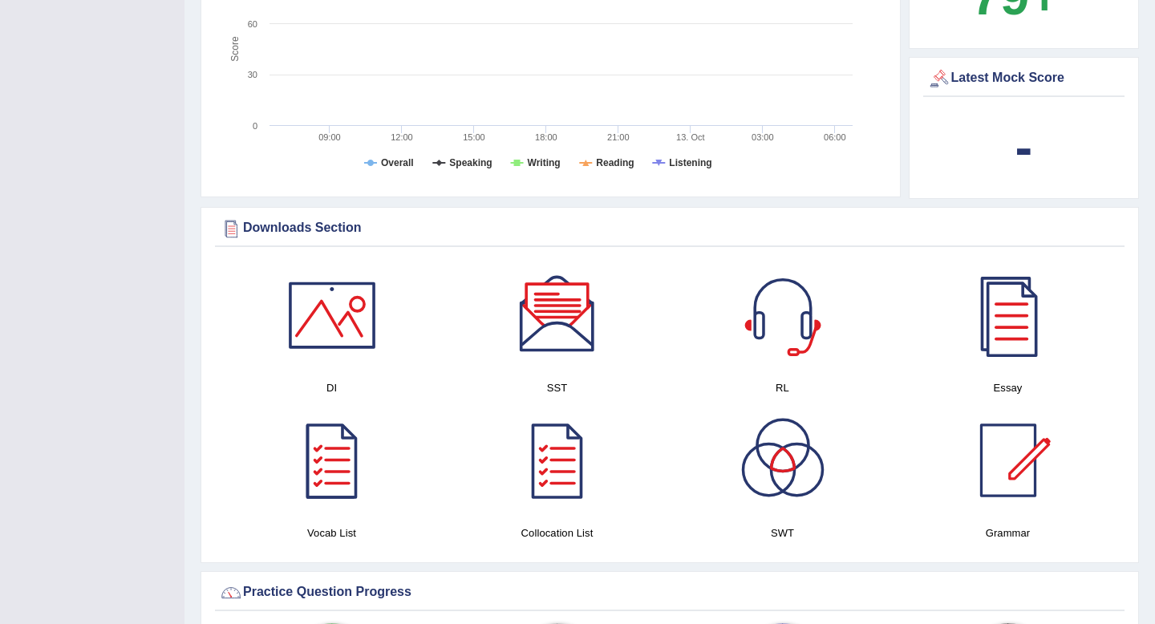
click at [331, 335] on div at bounding box center [332, 315] width 112 height 112
click at [550, 327] on div at bounding box center [557, 315] width 112 height 112
